Goal: Information Seeking & Learning: Learn about a topic

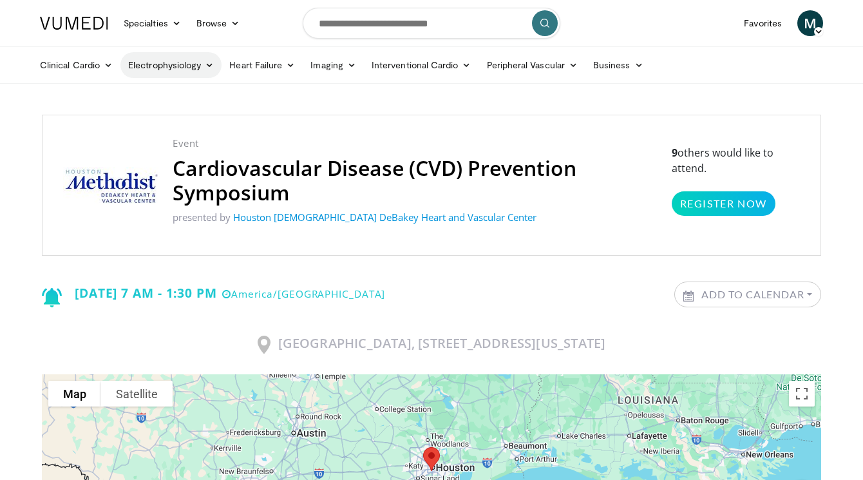
click at [211, 66] on icon at bounding box center [209, 65] width 9 height 9
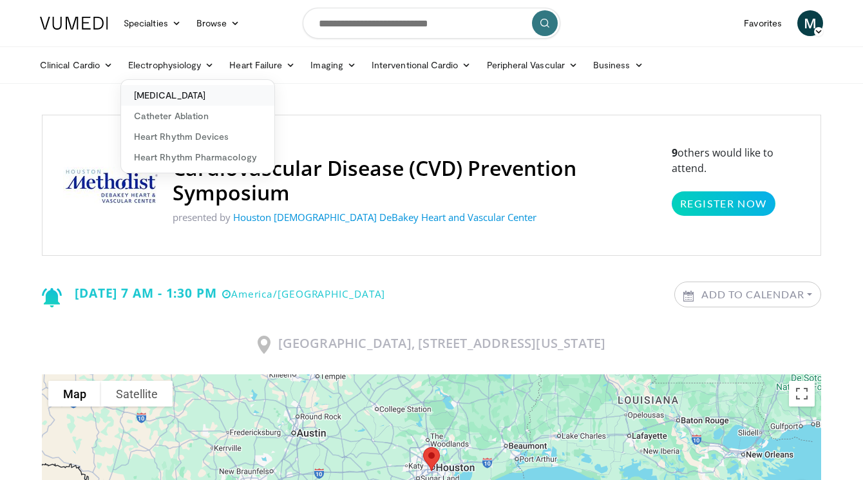
click at [200, 92] on link "[MEDICAL_DATA]" at bounding box center [197, 95] width 153 height 21
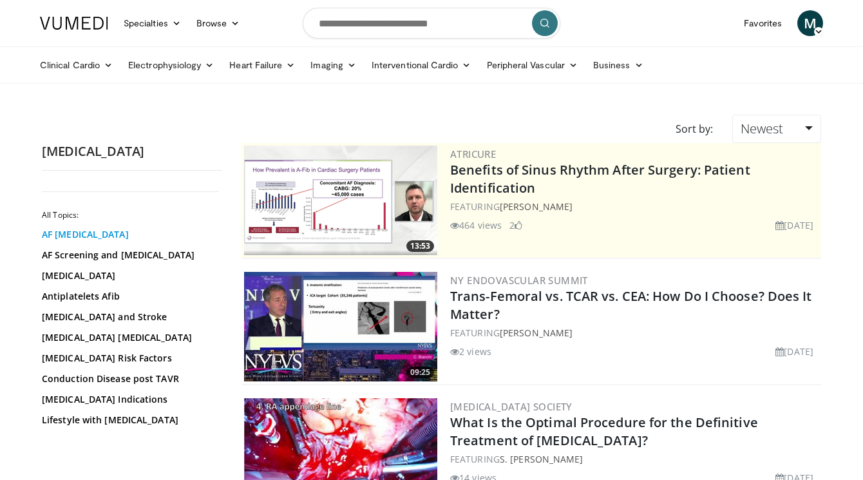
click at [77, 236] on link "AF [MEDICAL_DATA]" at bounding box center [129, 234] width 174 height 13
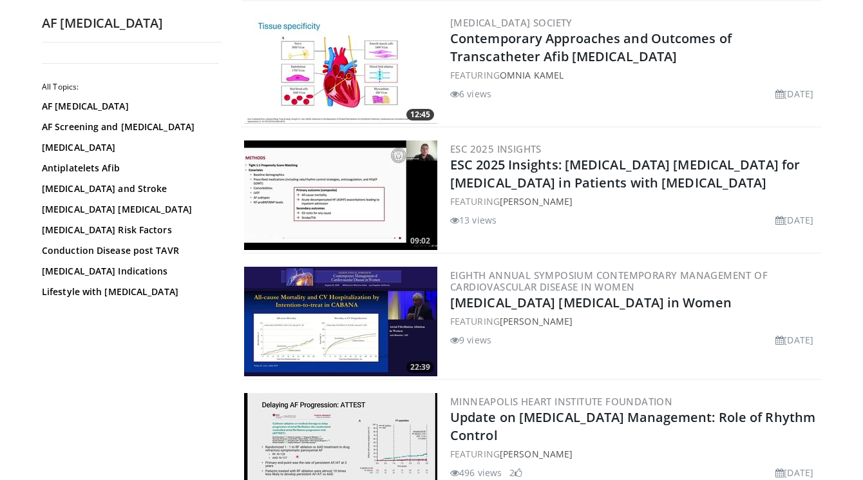
scroll to position [322, 0]
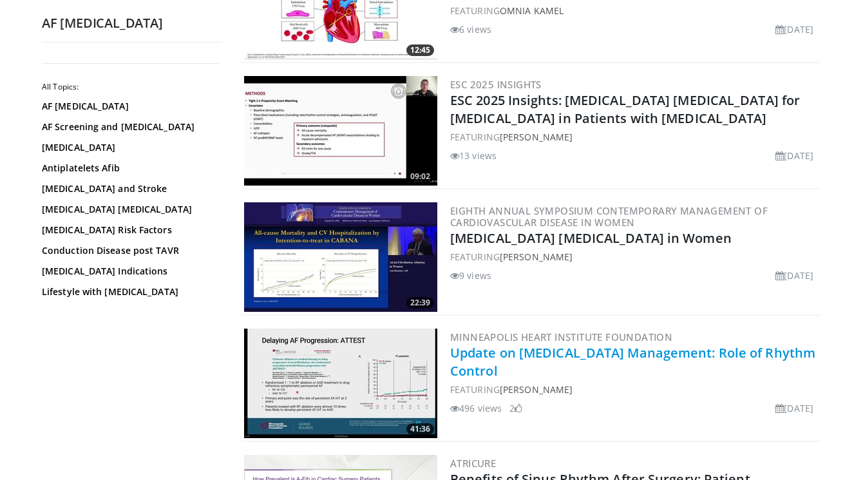
click at [610, 353] on link "Update on [MEDICAL_DATA] Management: Role of Rhythm Control" at bounding box center [632, 361] width 365 height 35
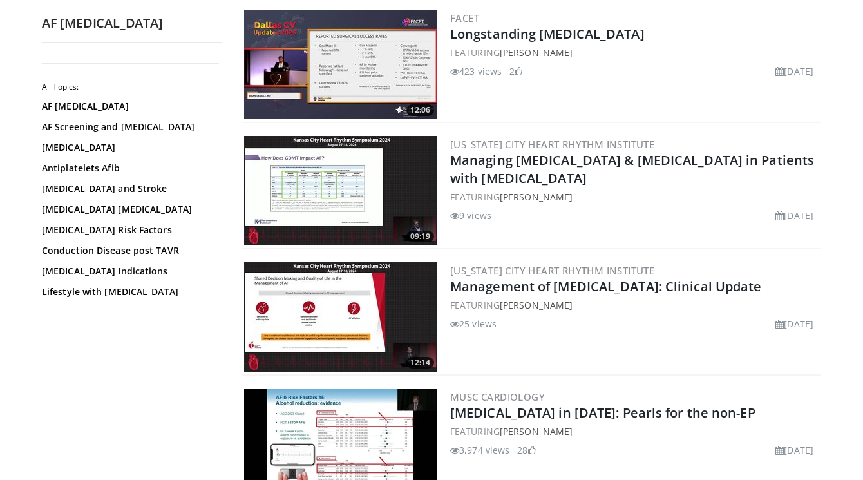
scroll to position [1159, 0]
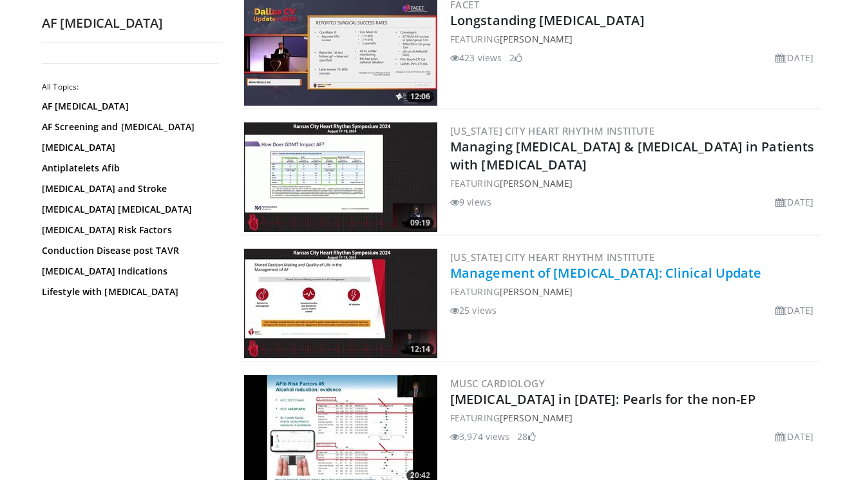
click at [614, 278] on link "Management of Atrial Fibrillation: Clinical Update" at bounding box center [606, 272] width 312 height 17
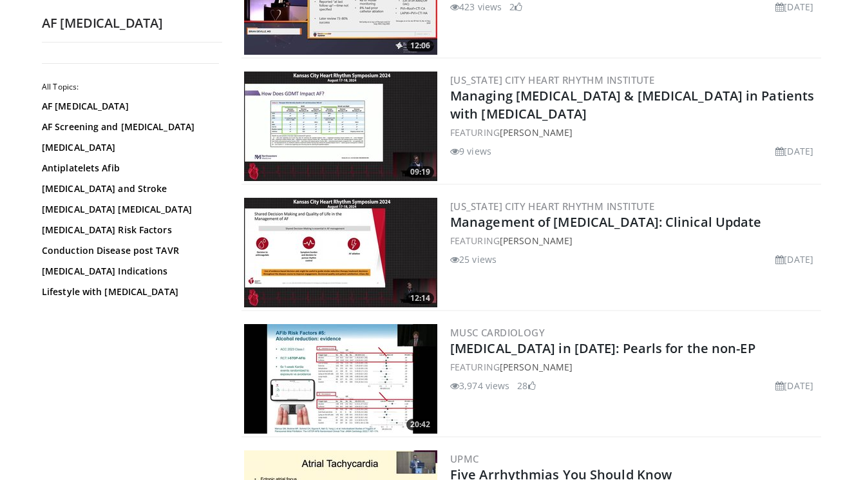
scroll to position [1224, 0]
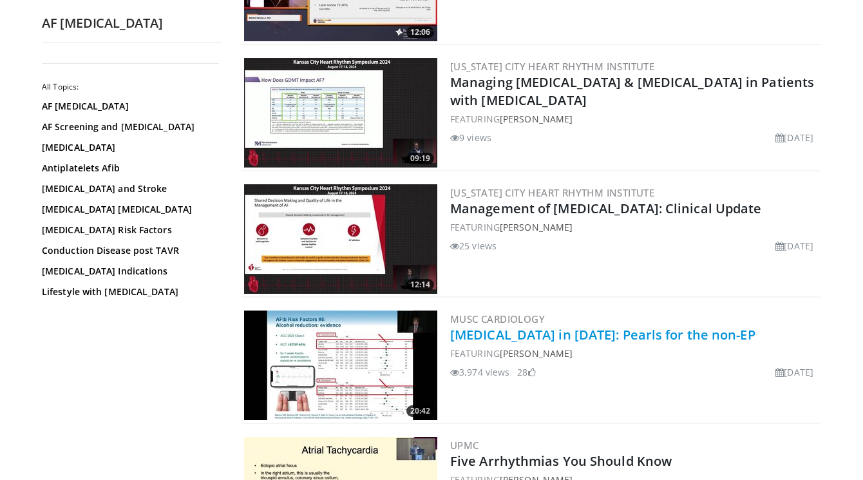
click at [617, 336] on link "Atrial Fibrillation in 2025: Pearls for the non-EP" at bounding box center [602, 334] width 305 height 17
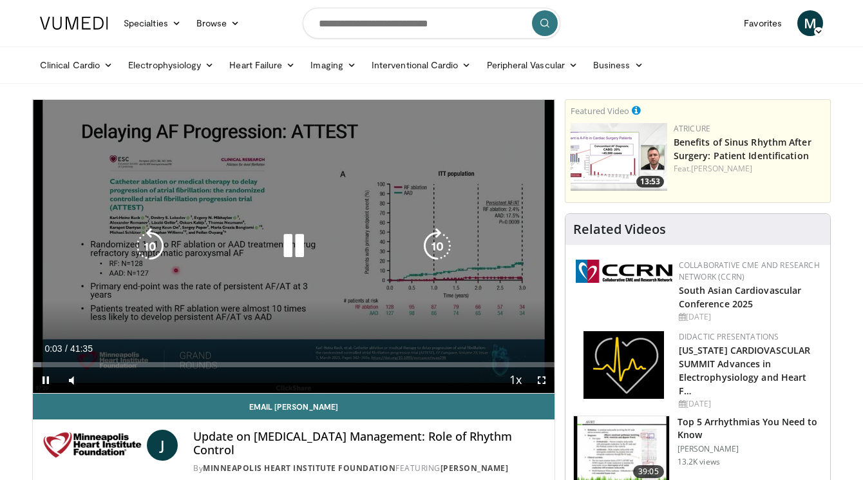
click at [294, 246] on icon "Video Player" at bounding box center [294, 246] width 36 height 36
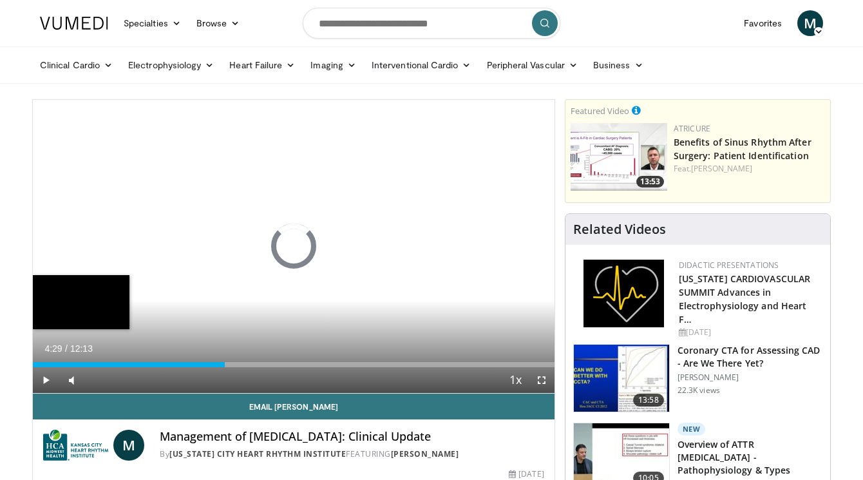
click at [225, 363] on div "Loaded : 1.36% 04:29 04:29" at bounding box center [294, 364] width 522 height 5
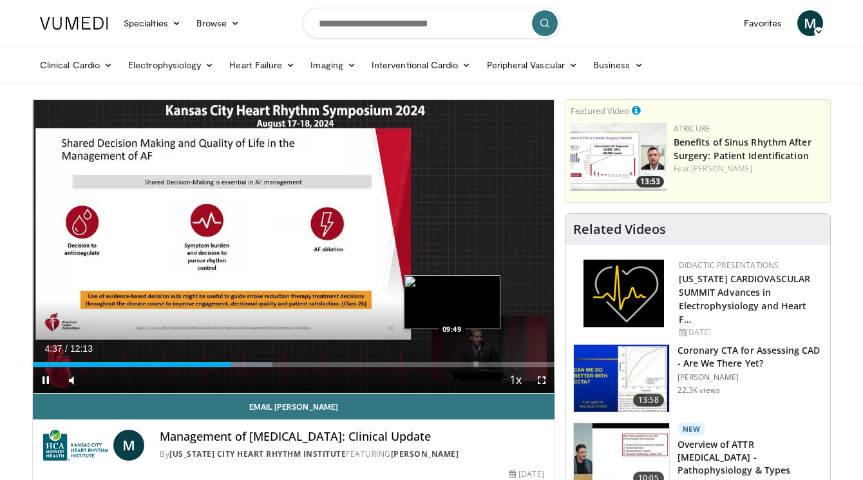
click at [452, 362] on div "Loaded : 46.00% 04:38 09:49" at bounding box center [294, 364] width 522 height 5
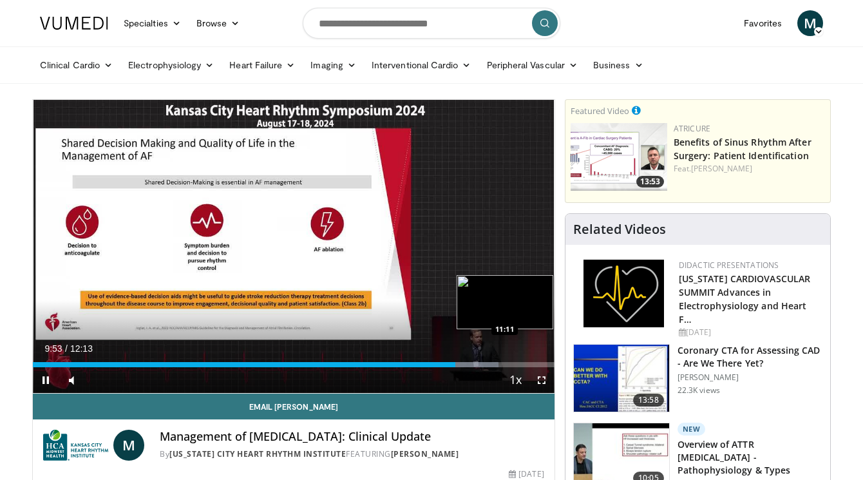
click at [511, 360] on video-js "**********" at bounding box center [294, 247] width 522 height 294
click at [42, 379] on span "Video Player" at bounding box center [46, 380] width 26 height 26
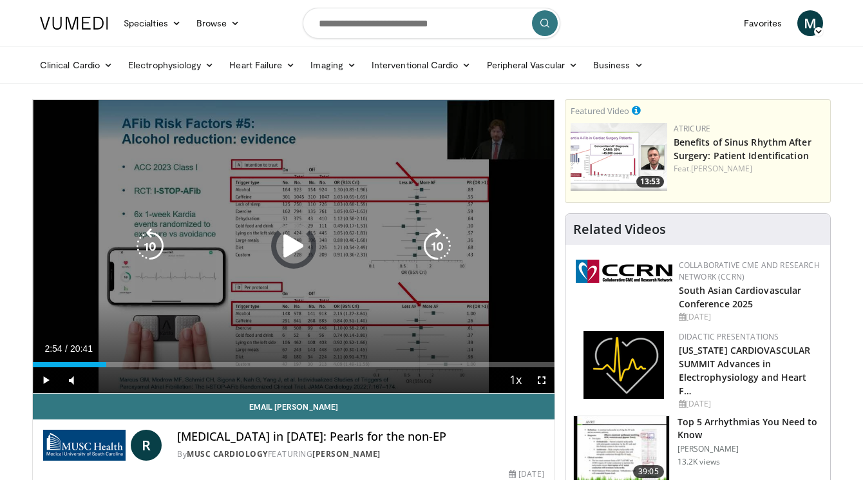
click at [106, 365] on div "Loaded : 3.19% 02:54 02:53" at bounding box center [294, 364] width 522 height 5
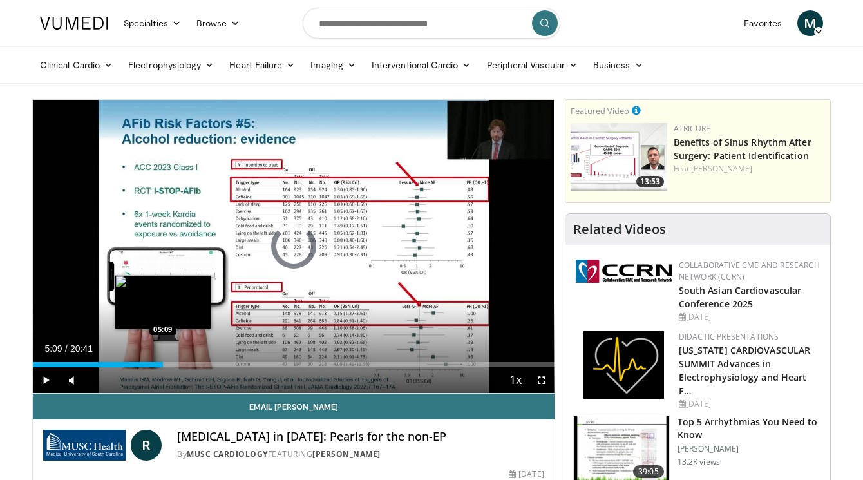
click at [162, 362] on div "Loaded : 18.53% 05:09 05:09" at bounding box center [294, 364] width 522 height 5
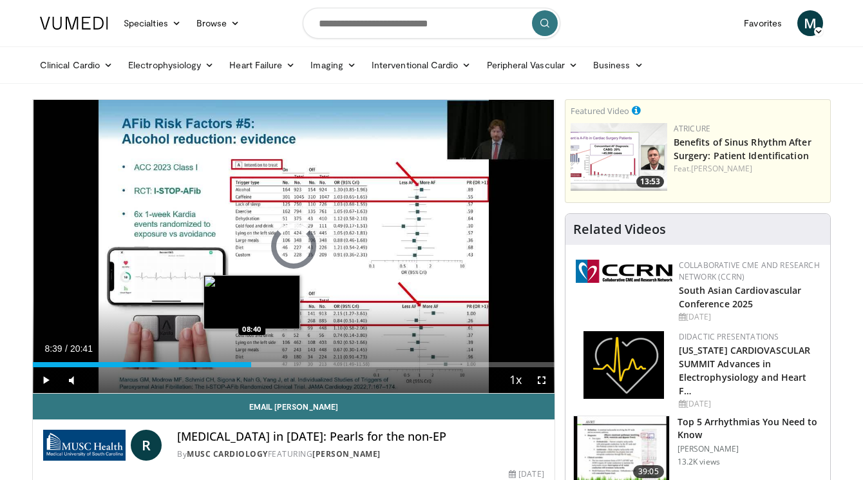
click at [251, 365] on div "Loaded : 29.01% 08:39 08:40" at bounding box center [294, 364] width 522 height 5
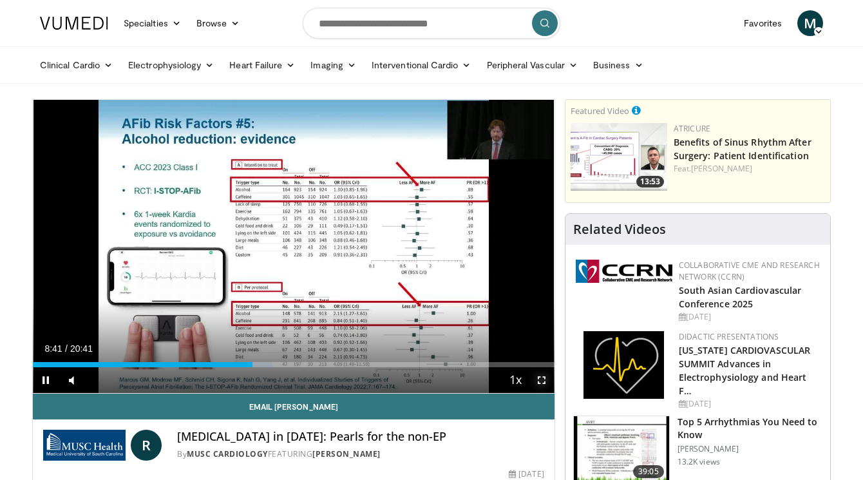
click at [543, 383] on span "Video Player" at bounding box center [542, 380] width 26 height 26
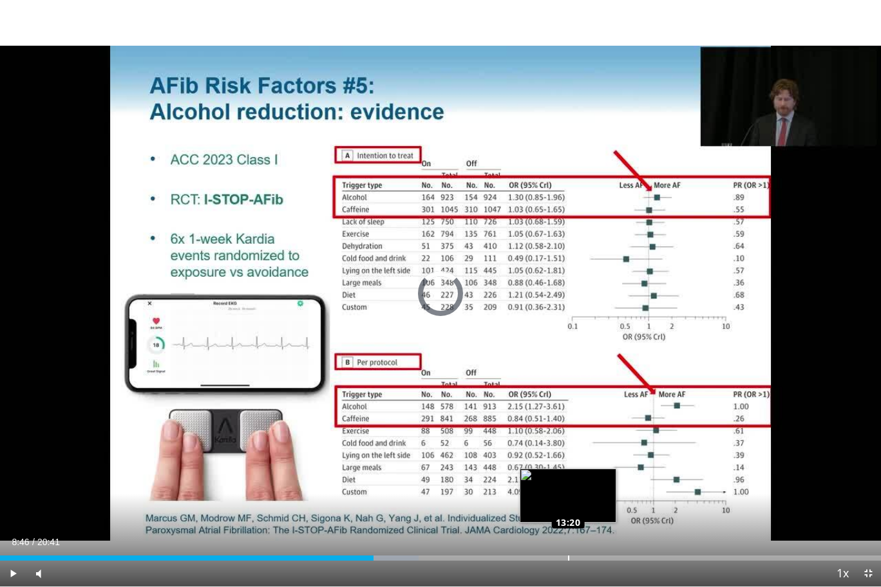
click at [568, 479] on div "Loaded : 47.54% 13:20 13:20" at bounding box center [440, 558] width 881 height 5
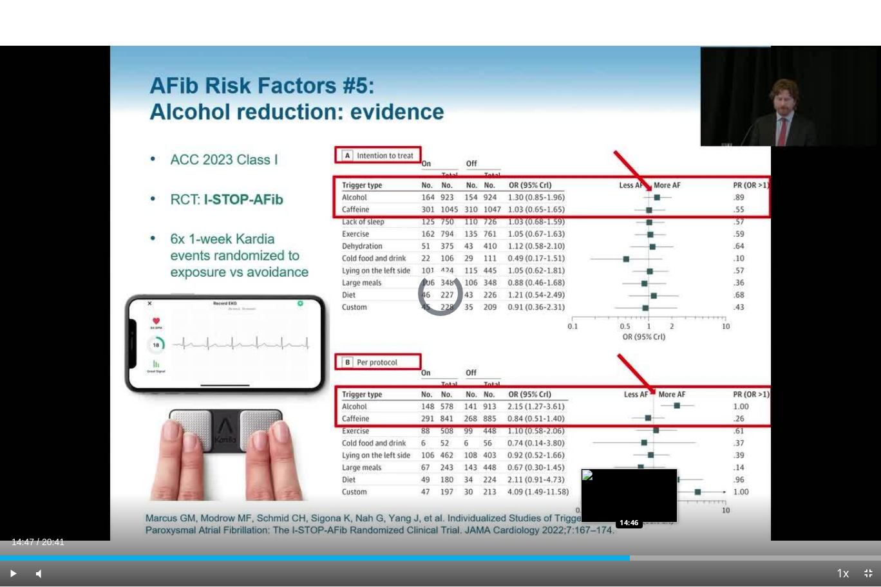
click at [629, 479] on div "Loaded : 68.49% 14:47 14:46" at bounding box center [440, 555] width 881 height 12
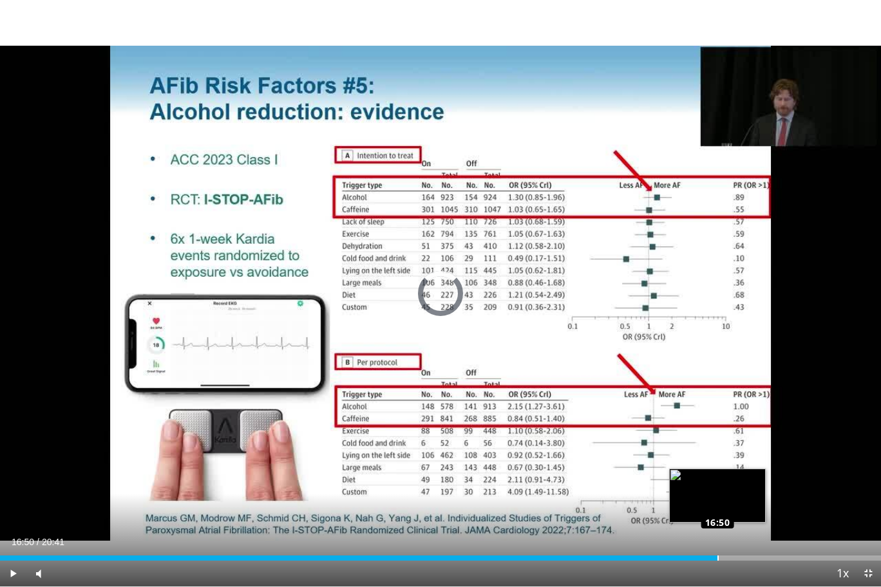
click at [718, 479] on div "Loaded : 76.73% 16:49 16:50" at bounding box center [440, 558] width 881 height 5
click at [716, 479] on div "Loaded : 87.83% 16:47 16:47" at bounding box center [440, 558] width 881 height 5
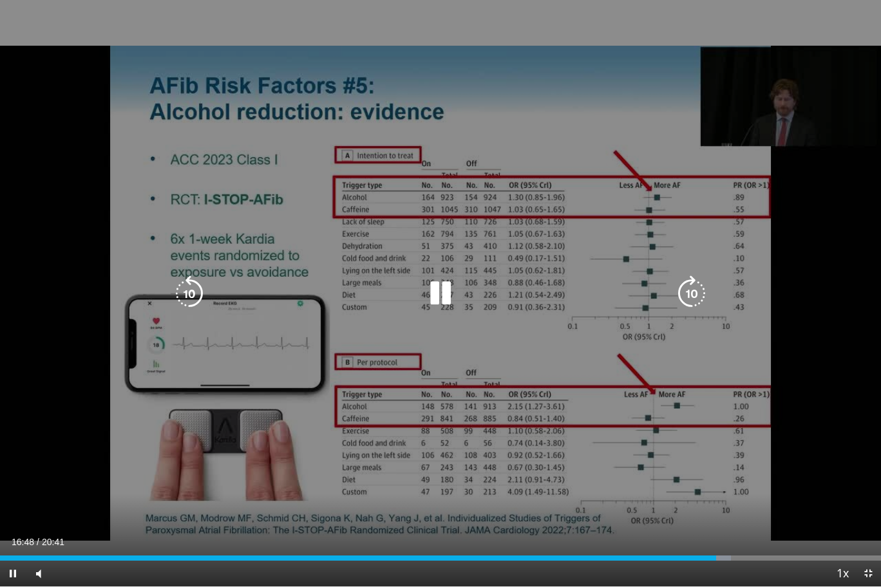
click at [528, 388] on div "10 seconds Tap to unmute" at bounding box center [440, 293] width 881 height 587
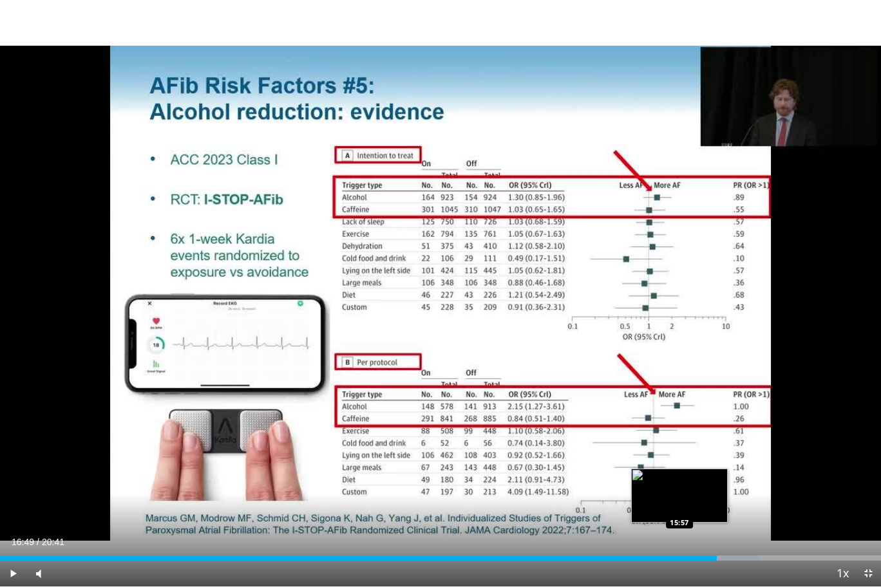
click at [679, 479] on div "16:49" at bounding box center [358, 558] width 717 height 5
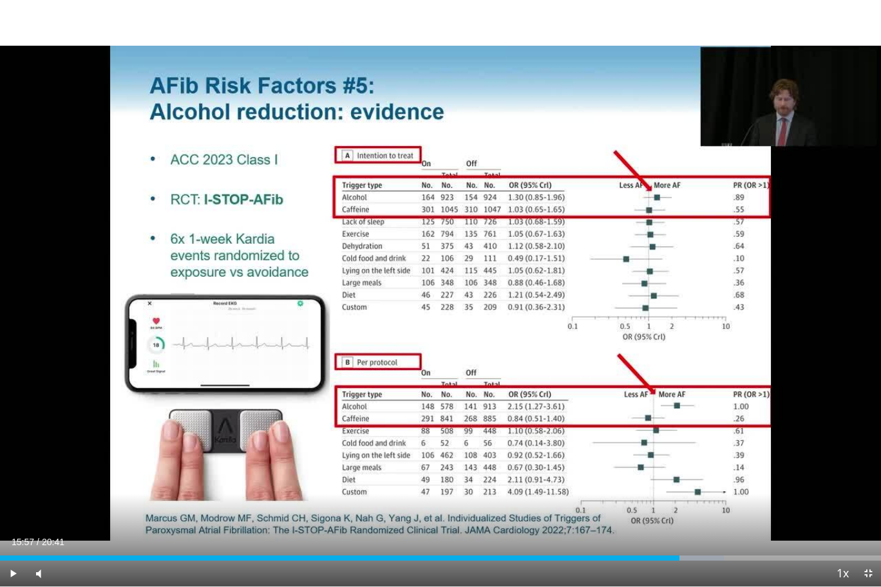
click at [629, 479] on div "Current Time 15:57 / Duration 20:41 Play Skip Backward Skip Forward Mute Loaded…" at bounding box center [440, 574] width 881 height 26
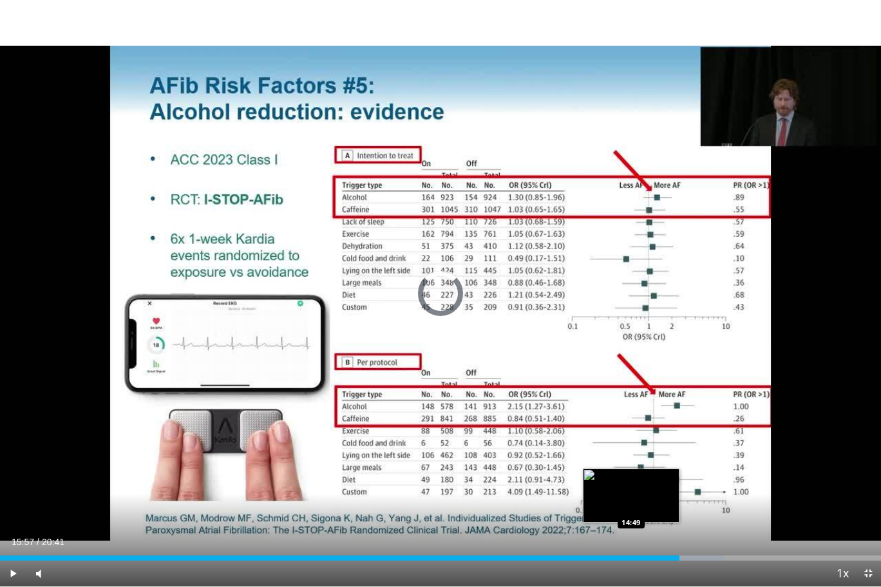
click at [631, 479] on div "15:57" at bounding box center [340, 558] width 680 height 5
click at [606, 479] on div "14:49" at bounding box center [315, 558] width 631 height 5
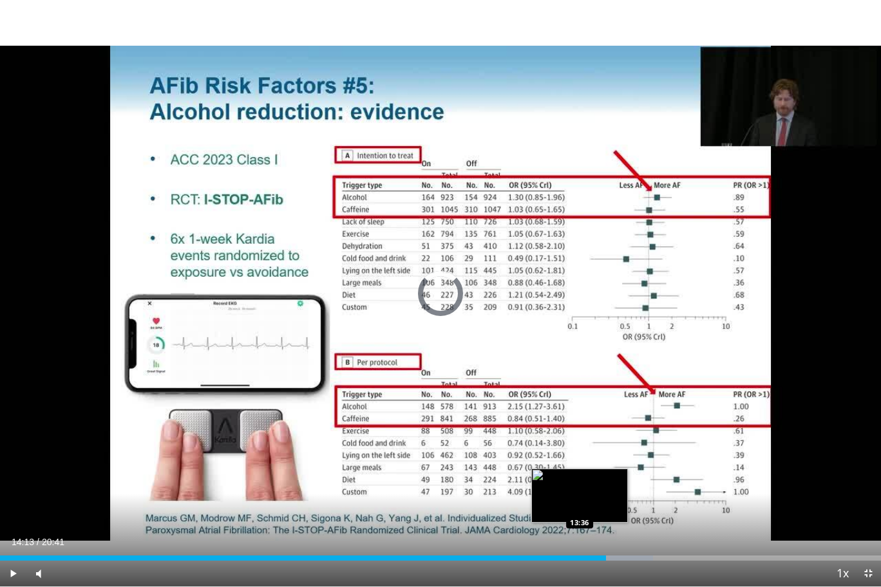
click at [580, 479] on div "Loaded : 74.13% 14:13 13:36" at bounding box center [440, 555] width 881 height 12
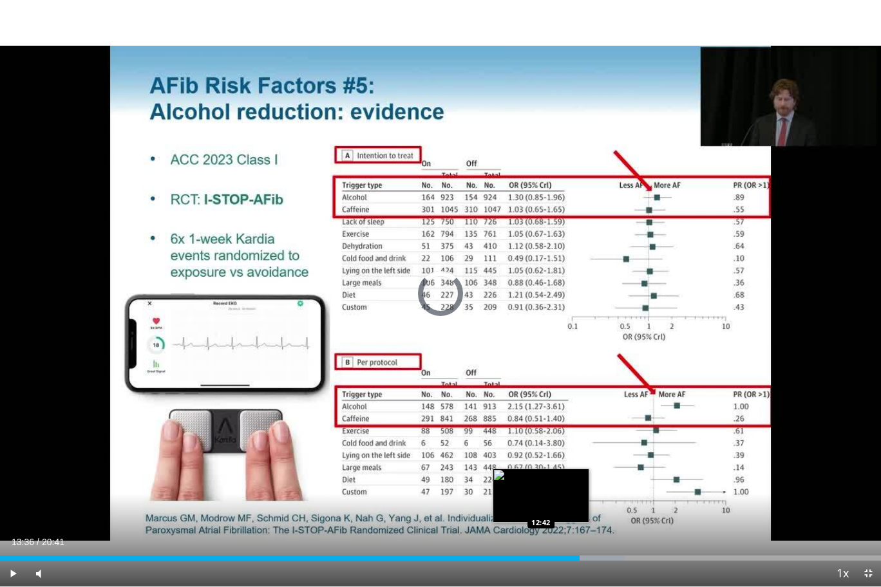
click at [540, 479] on div "13:36" at bounding box center [290, 558] width 580 height 5
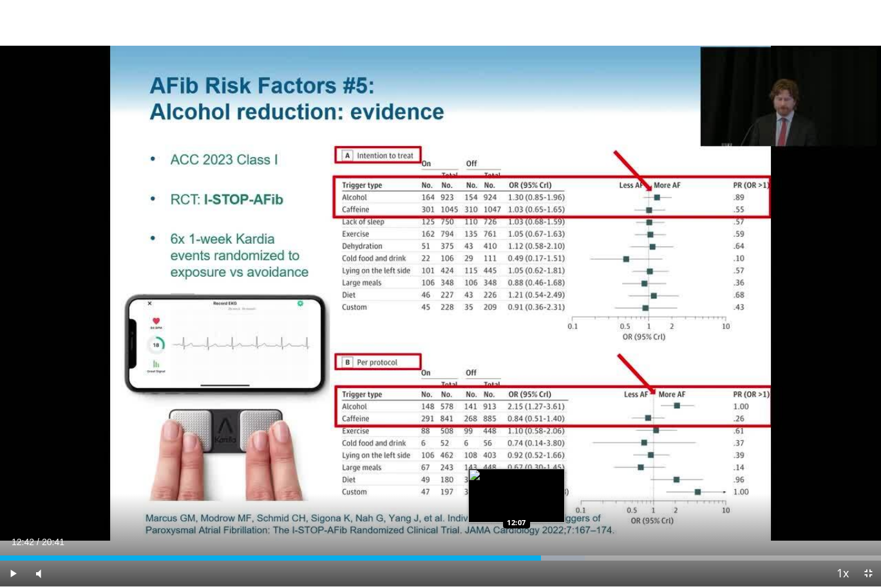
click at [516, 479] on div "12:42" at bounding box center [270, 558] width 541 height 5
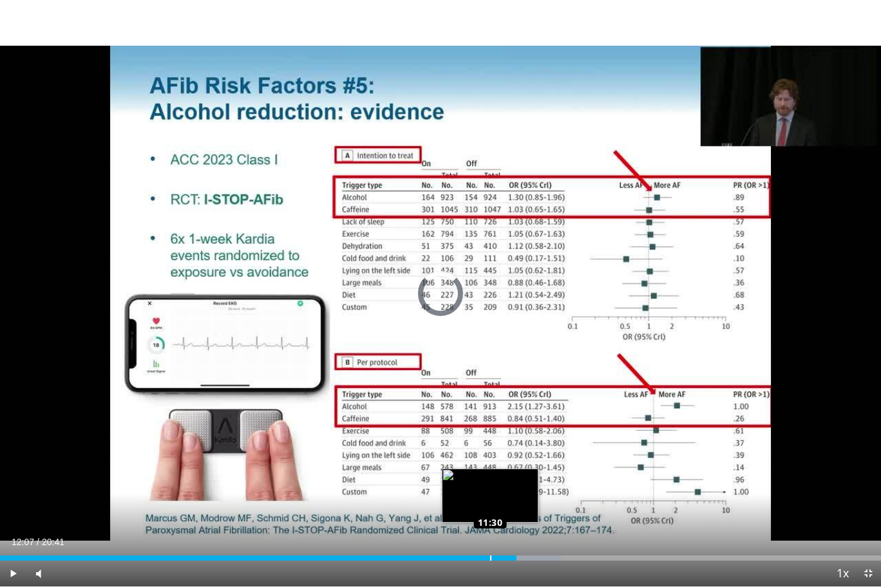
click at [490, 479] on div "11:30" at bounding box center [258, 558] width 517 height 5
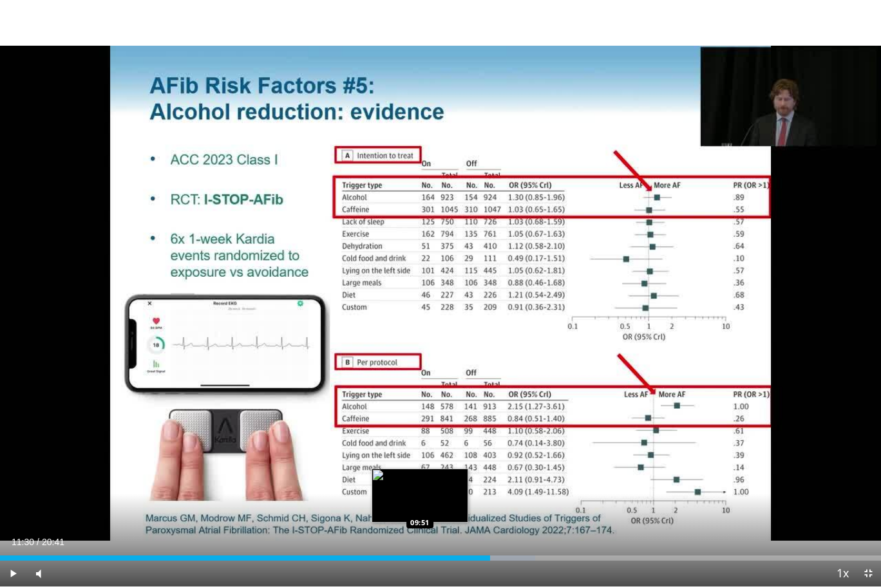
click at [419, 479] on div "11:30" at bounding box center [245, 558] width 490 height 5
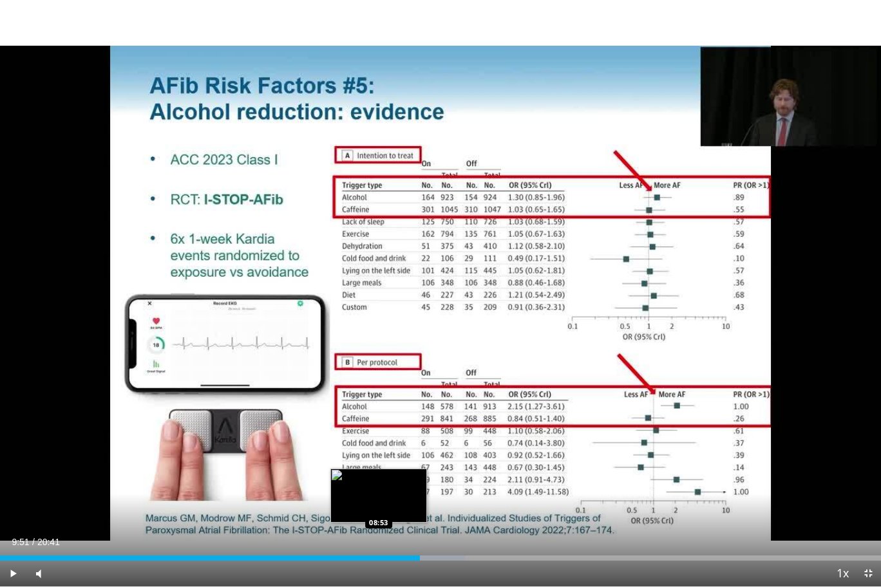
click at [377, 479] on div "09:51" at bounding box center [210, 558] width 420 height 5
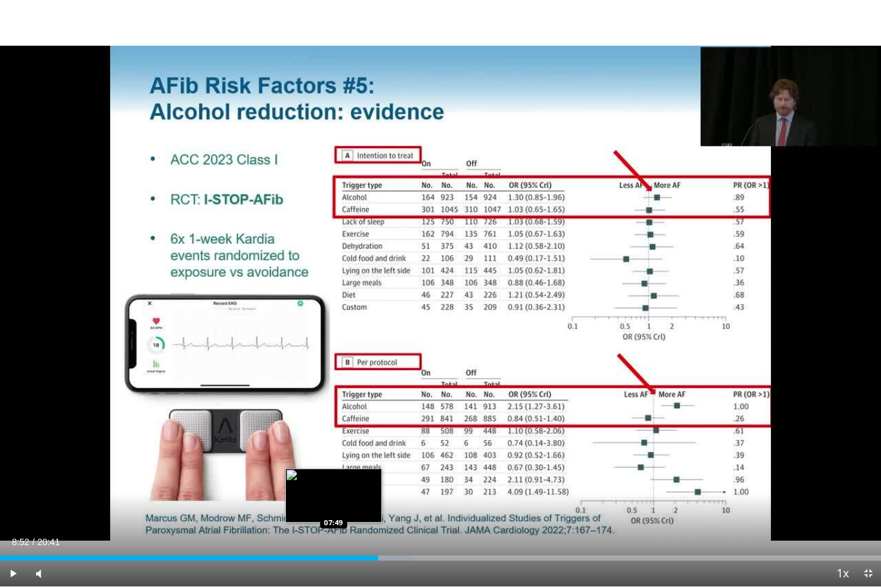
click at [333, 479] on div "08:52" at bounding box center [189, 558] width 378 height 5
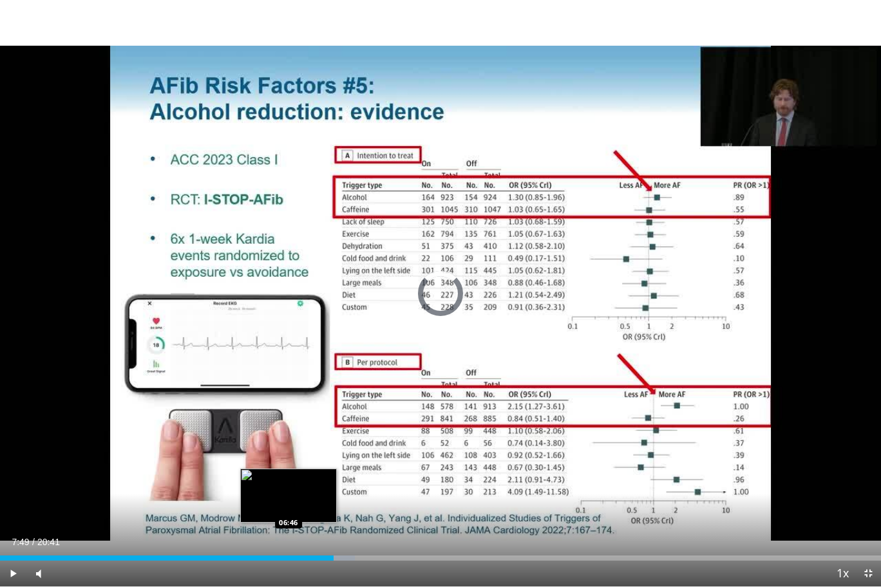
click at [288, 479] on div "07:49" at bounding box center [167, 558] width 334 height 5
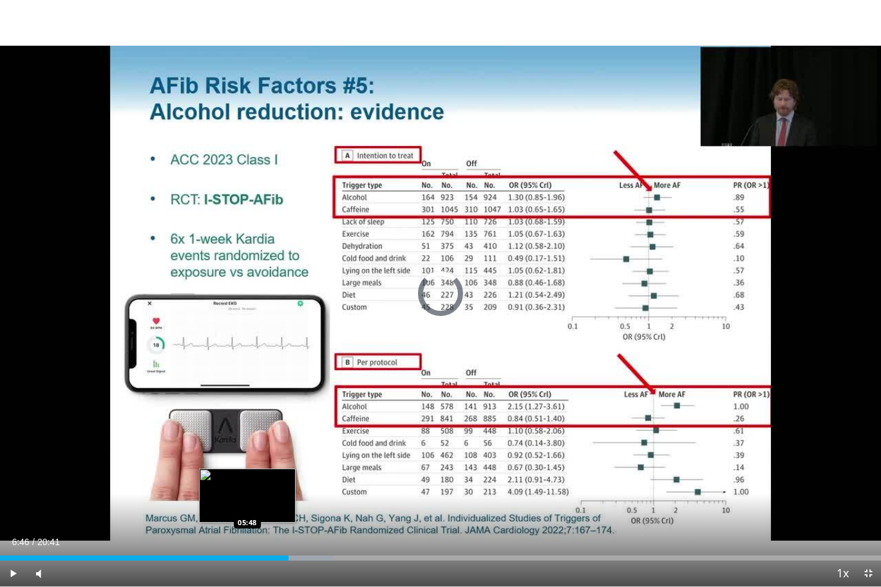
click at [247, 479] on div "06:46" at bounding box center [144, 558] width 289 height 5
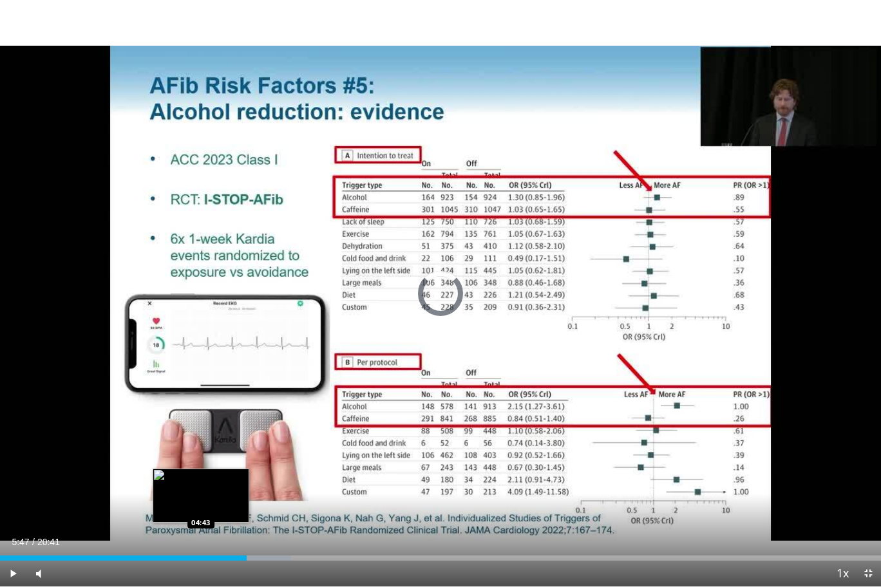
click at [201, 479] on div "Loaded : 33.04% 05:47 04:43" at bounding box center [440, 555] width 881 height 12
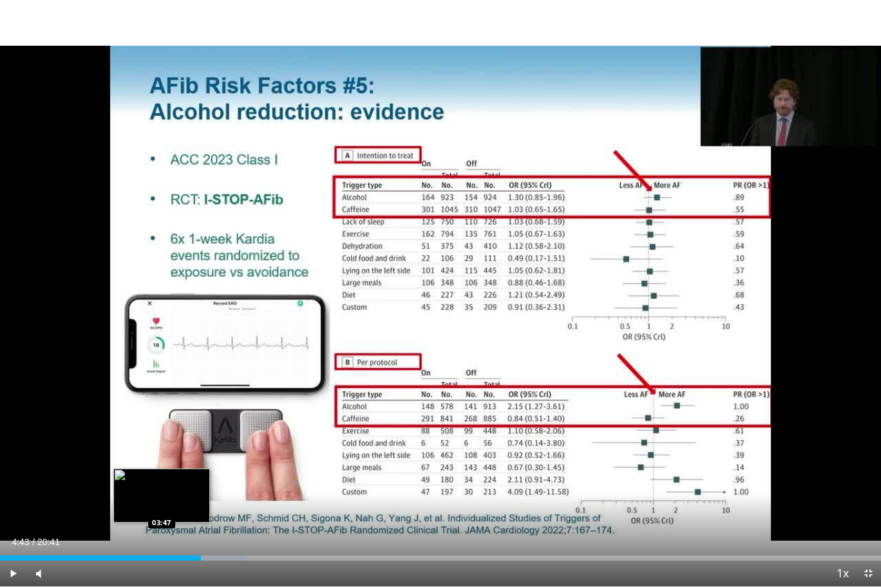
click at [161, 479] on div "04:43" at bounding box center [100, 558] width 201 height 5
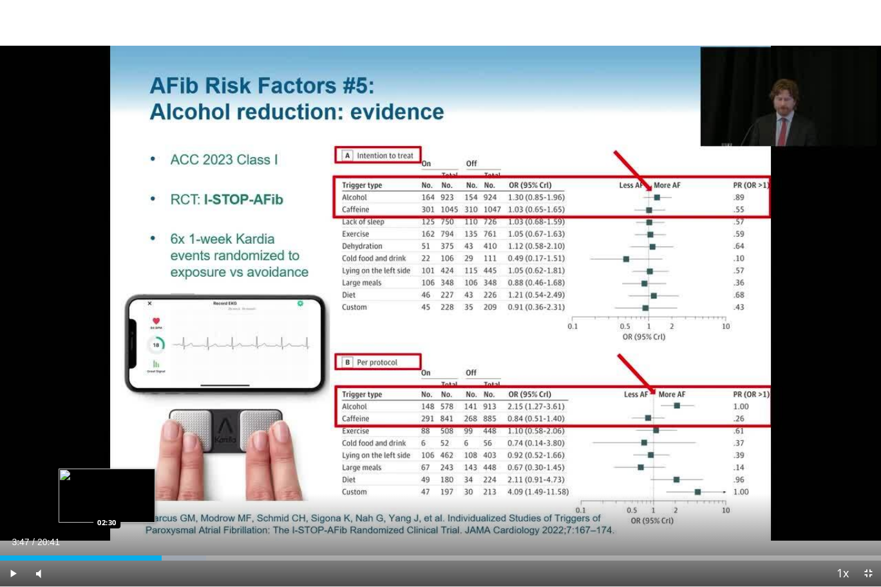
click at [106, 479] on div "03:47" at bounding box center [81, 558] width 162 height 5
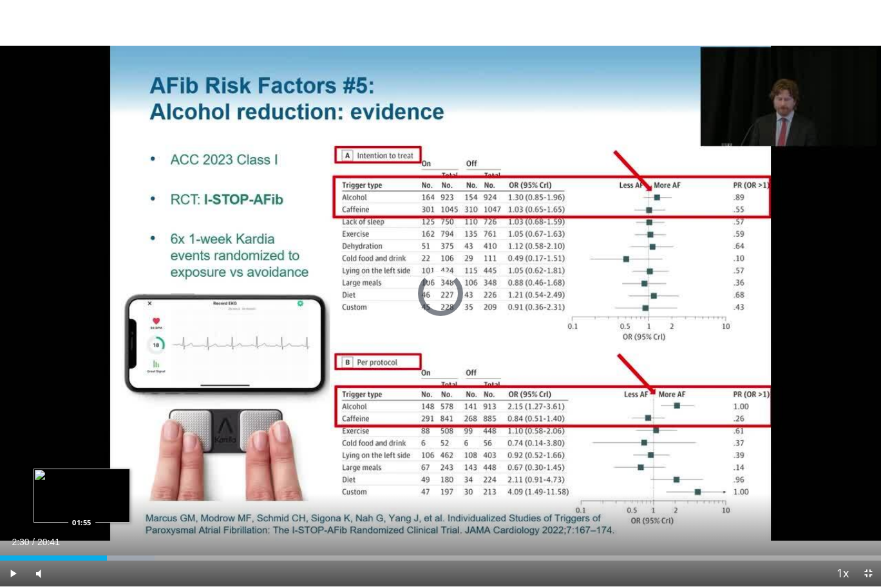
click at [81, 479] on div "02:30" at bounding box center [53, 558] width 107 height 5
click at [70, 479] on div "Loaded : 14.38% 01:55 01:39" at bounding box center [440, 558] width 881 height 5
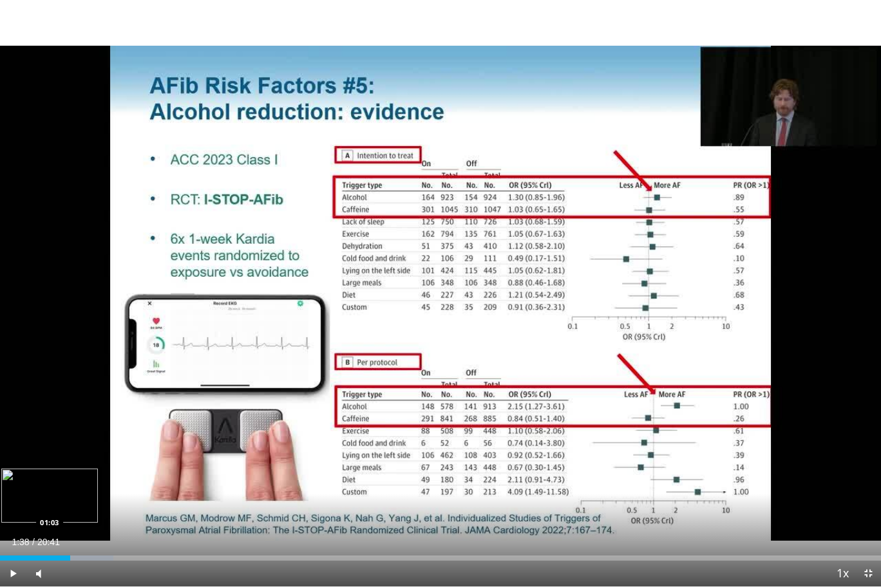
click at [44, 479] on div "Loaded : 12.89% 01:38 01:03" at bounding box center [440, 555] width 881 height 12
click at [23, 479] on div "01:02" at bounding box center [22, 558] width 44 height 5
click at [50, 479] on div "Loaded : 7.99% 01:10 01:09" at bounding box center [440, 555] width 881 height 12
click at [863, 479] on span "Video Player" at bounding box center [868, 574] width 26 height 26
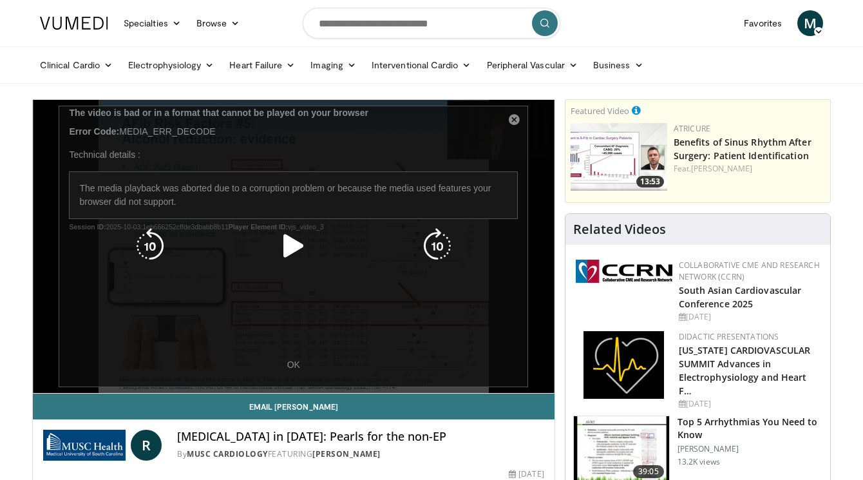
click at [297, 249] on icon "Video Player" at bounding box center [294, 246] width 36 height 36
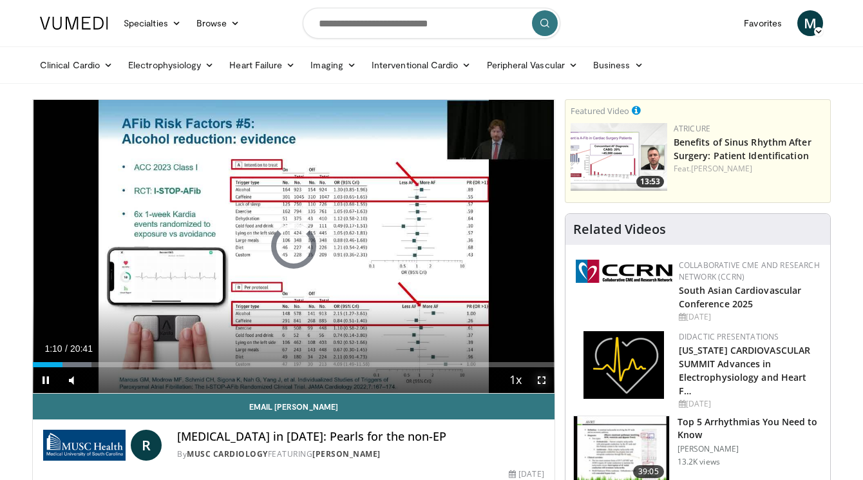
click at [539, 383] on span "Video Player" at bounding box center [542, 380] width 26 height 26
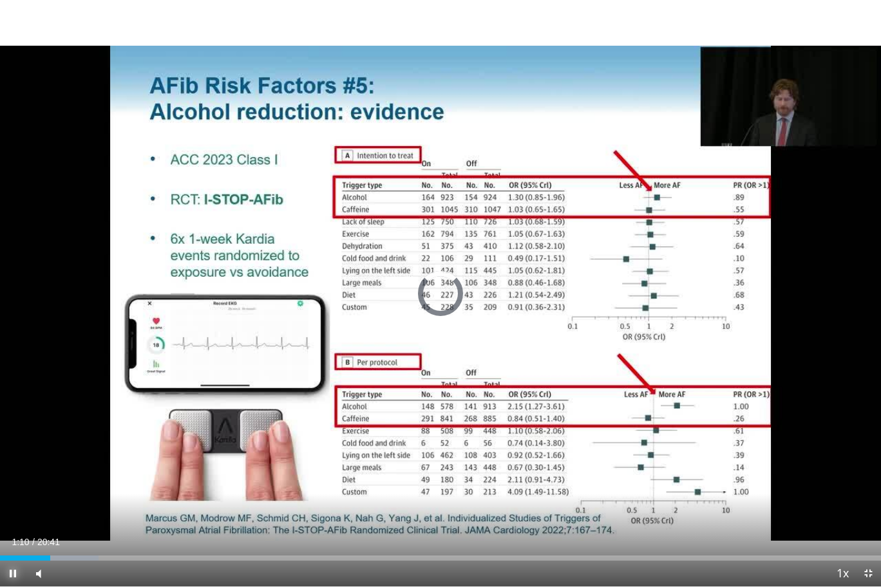
click at [8, 479] on span "Video Player" at bounding box center [13, 574] width 26 height 26
click at [10, 479] on span "Video Player" at bounding box center [13, 574] width 26 height 26
click at [61, 479] on div "Loaded : 11.19% 01:10 01:26" at bounding box center [440, 555] width 881 height 12
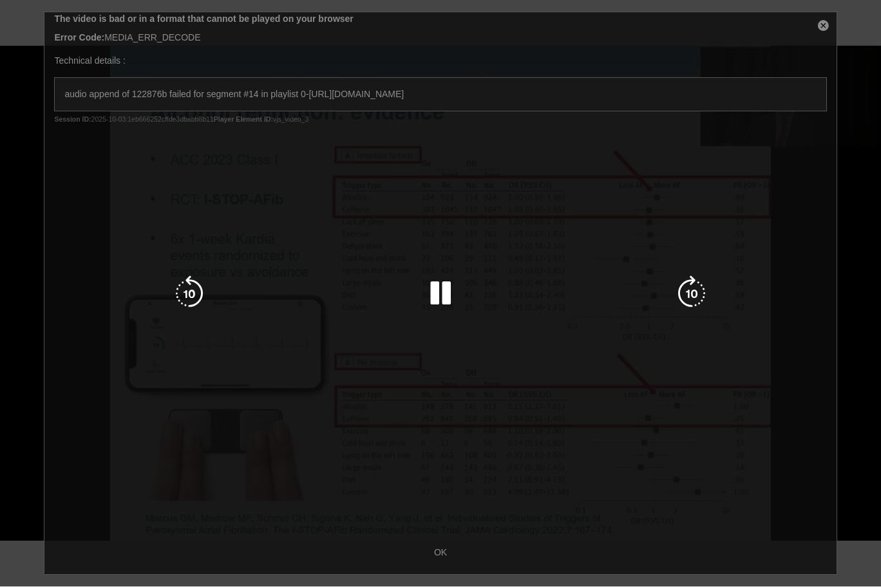
click at [692, 289] on icon "Video Player" at bounding box center [692, 294] width 36 height 36
click at [819, 28] on div "20 seconds Tap to unmute" at bounding box center [440, 293] width 881 height 587
